Goal: Task Accomplishment & Management: Use online tool/utility

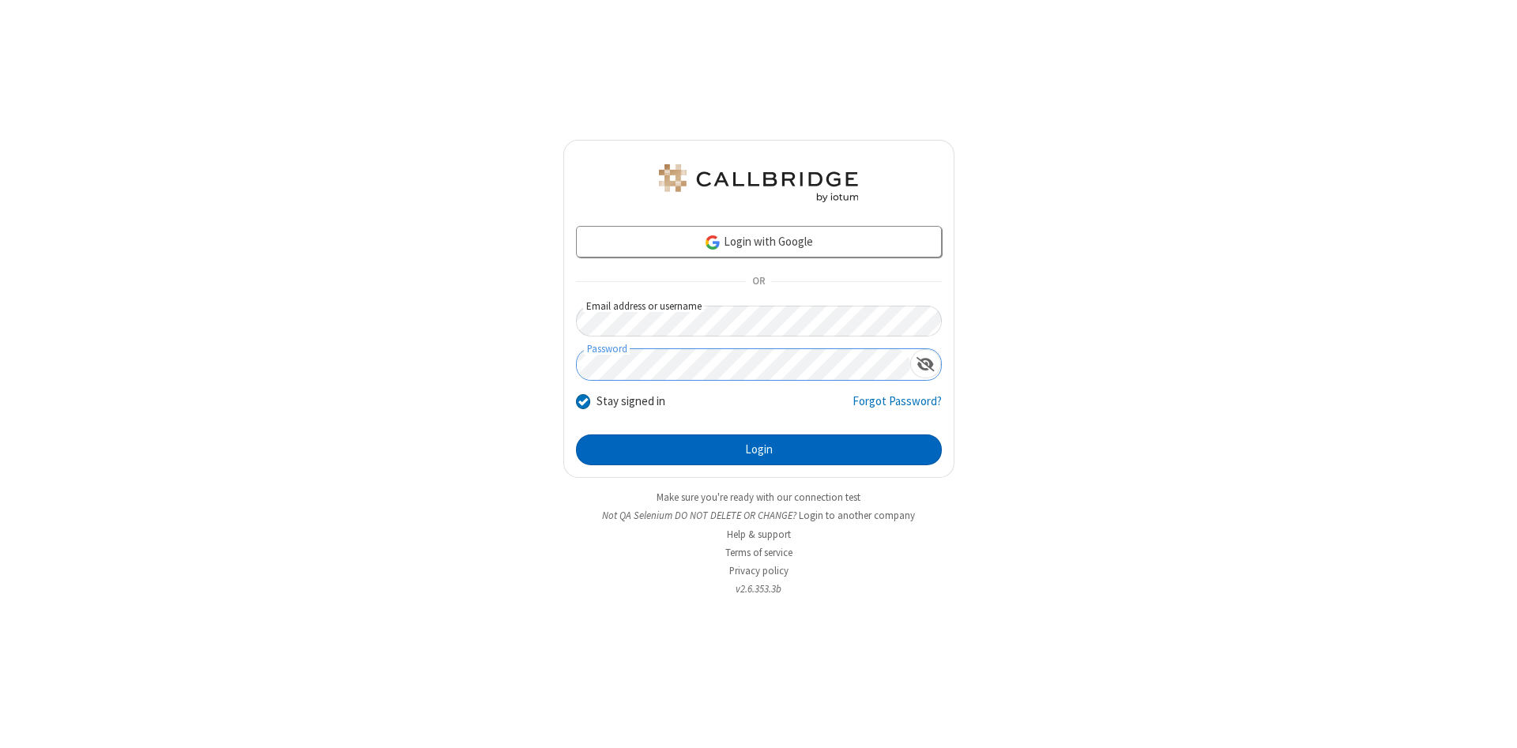
click at [758, 450] on button "Login" at bounding box center [759, 451] width 366 height 32
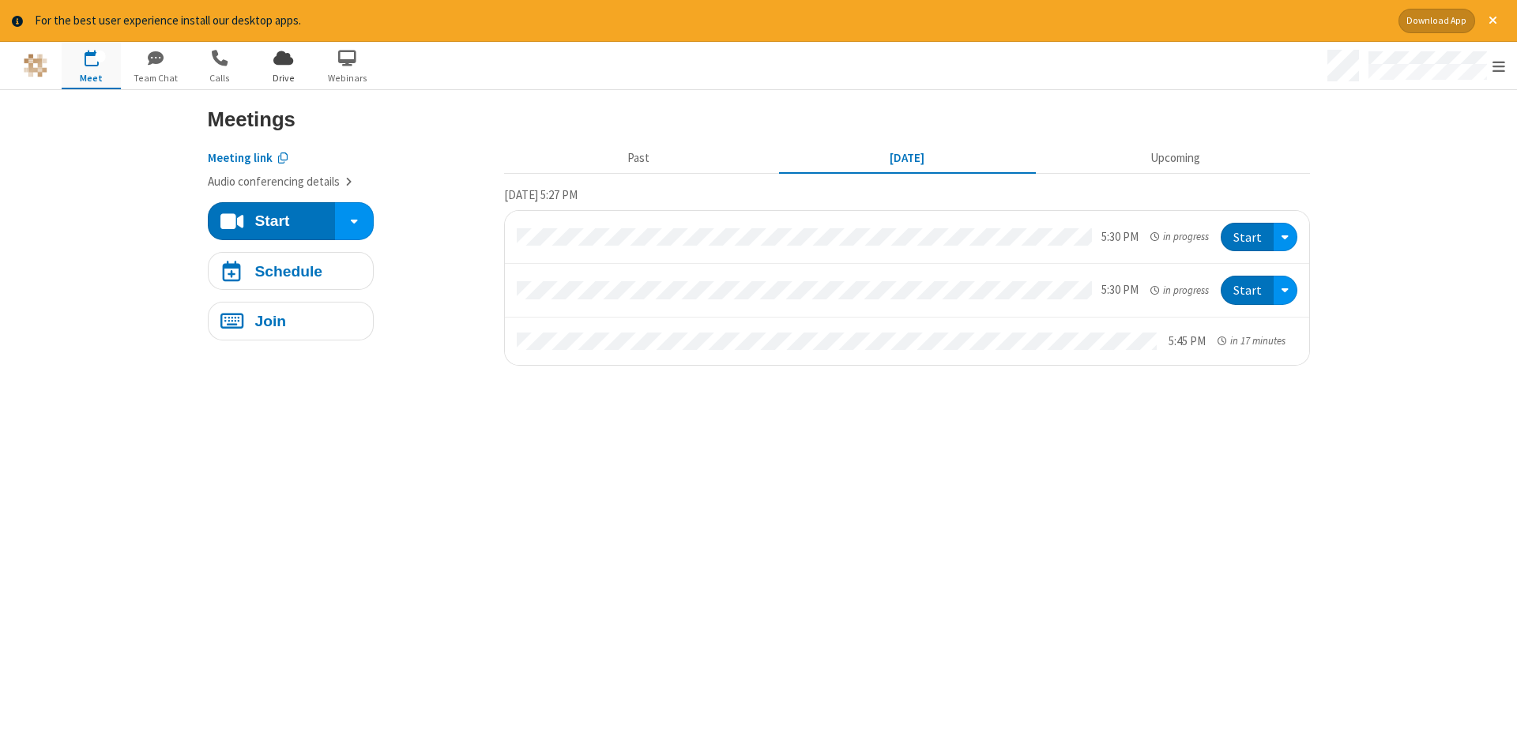
click at [283, 77] on span "Drive" at bounding box center [283, 78] width 59 height 14
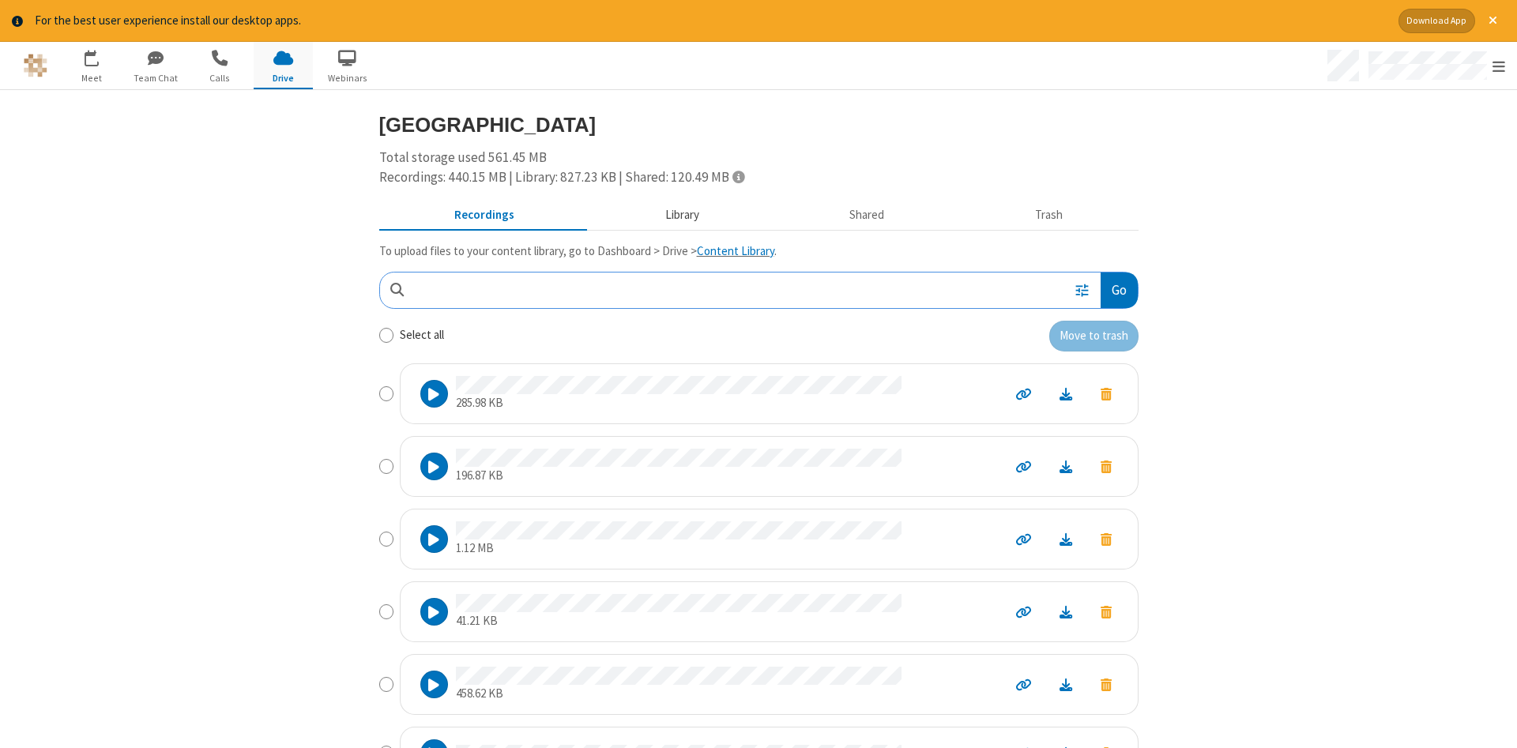
click at [679, 214] on button "Library" at bounding box center [681, 215] width 185 height 30
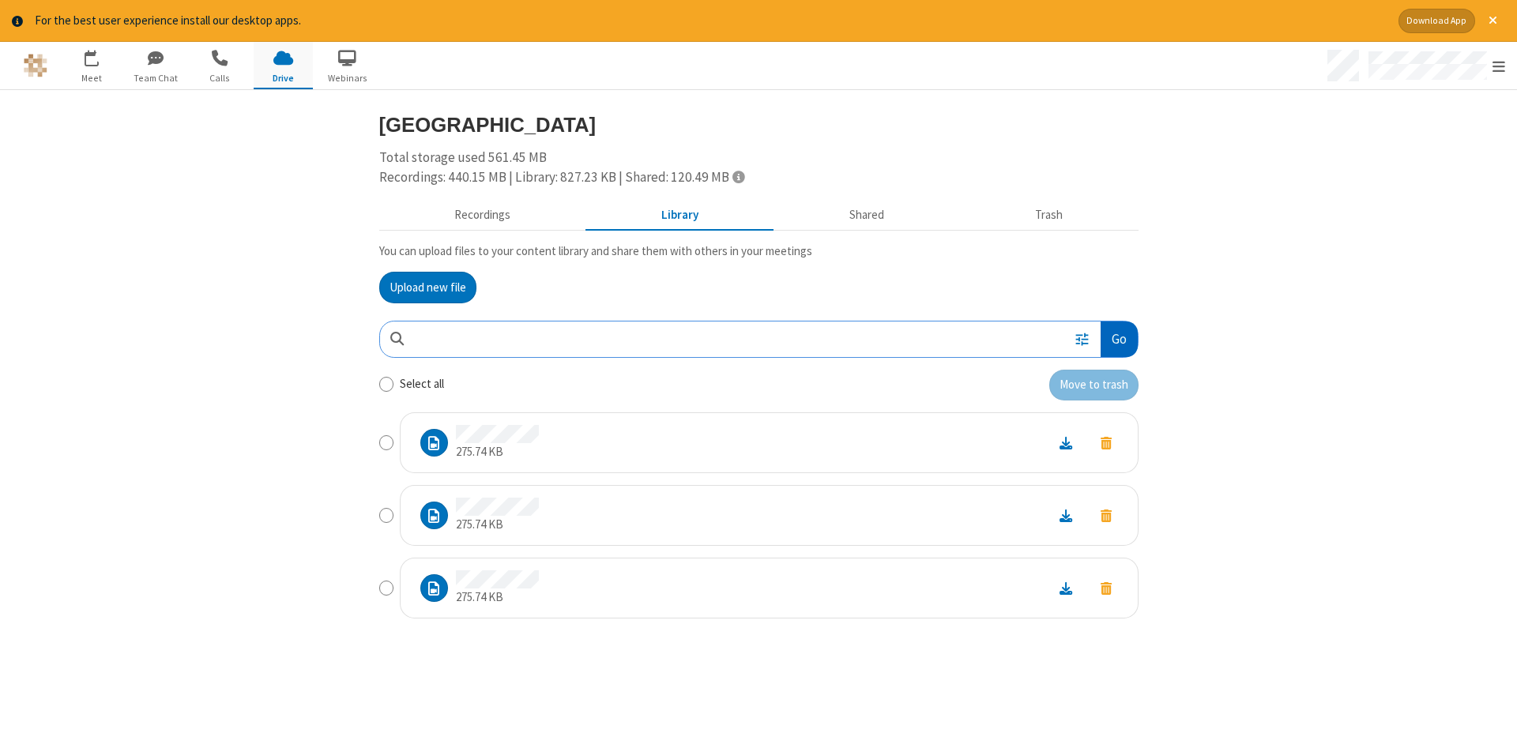
click at [1118, 339] on button "Go" at bounding box center [1118, 340] width 36 height 36
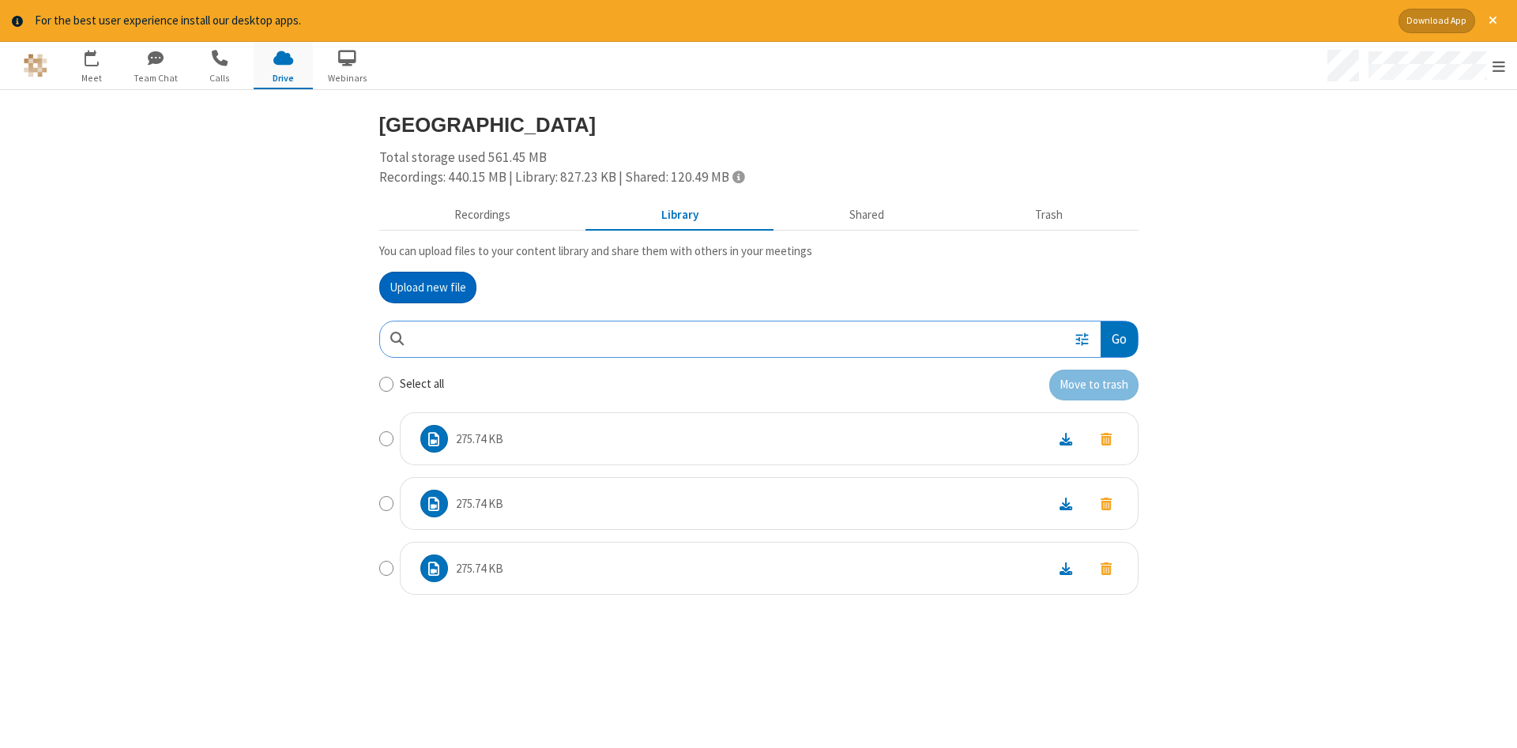
click at [427, 287] on button "Upload new file" at bounding box center [427, 288] width 97 height 32
